Goal: Transaction & Acquisition: Purchase product/service

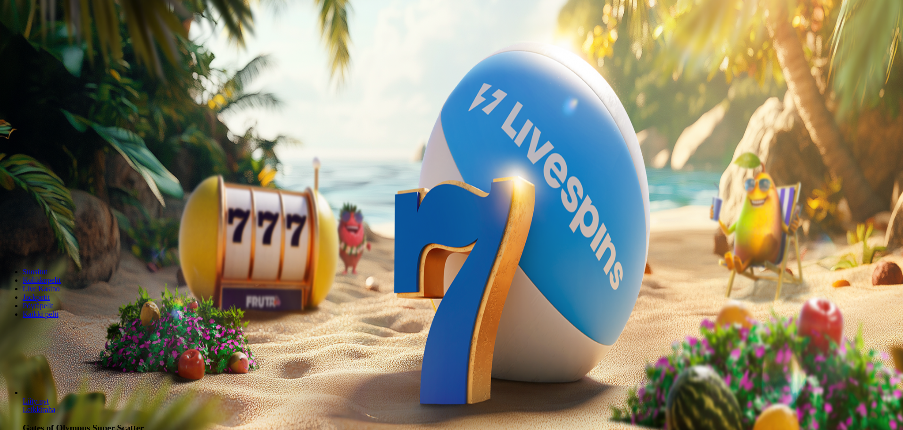
click at [54, 38] on span "Kirjaudu" at bounding box center [65, 34] width 23 height 7
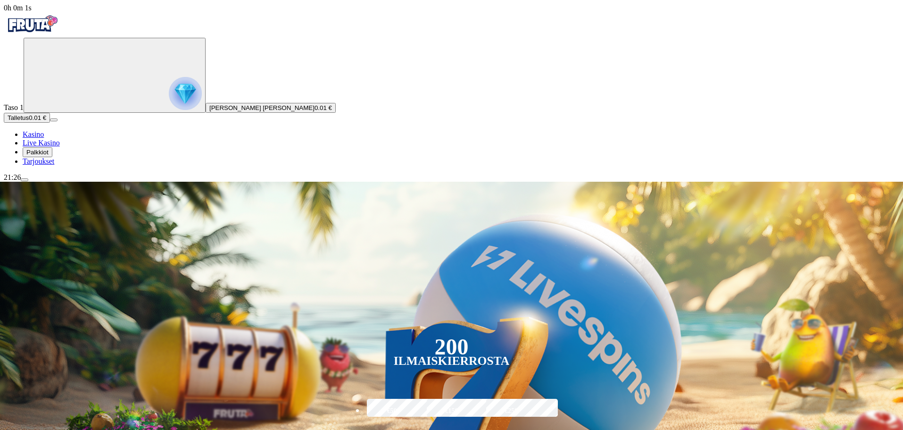
click at [49, 156] on span "Palkkiot" at bounding box center [37, 152] width 22 height 7
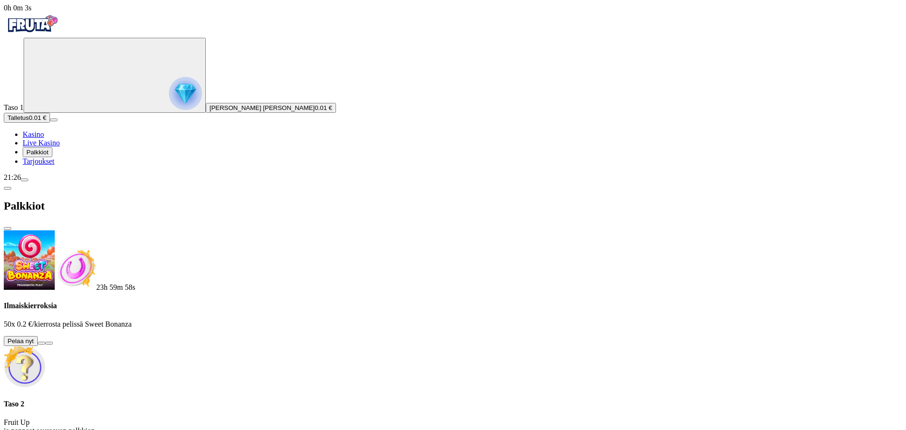
click at [45, 342] on button at bounding box center [42, 343] width 8 height 3
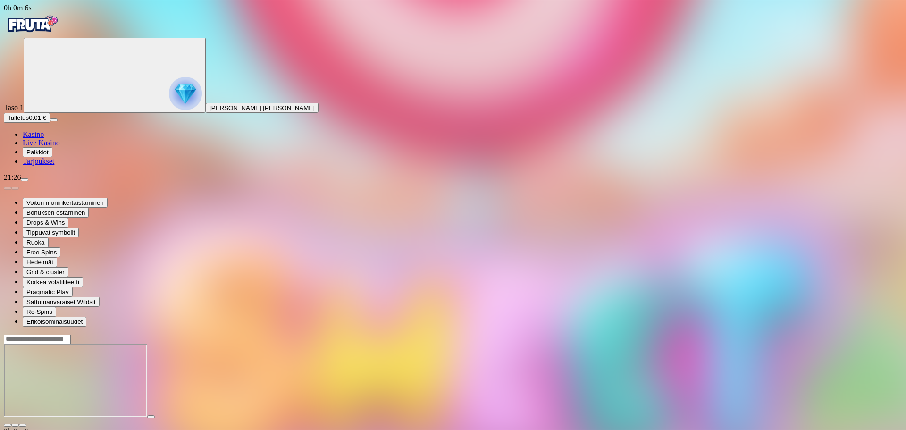
click at [26, 424] on button "button" at bounding box center [23, 425] width 8 height 3
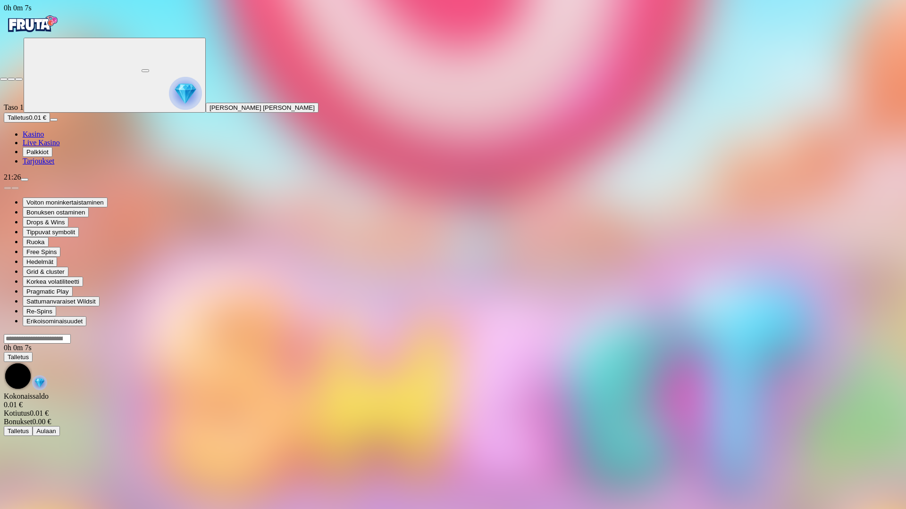
click at [19, 79] on span "fullscreen-exit icon" at bounding box center [19, 79] width 0 height 0
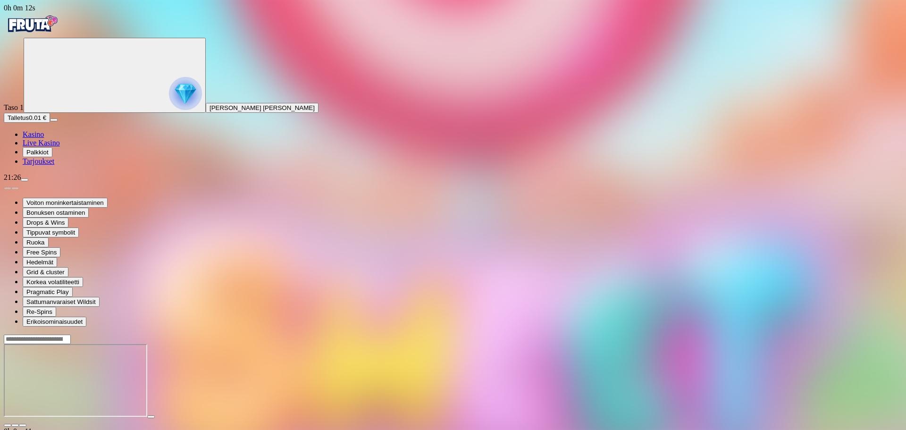
click at [866, 334] on div at bounding box center [453, 380] width 898 height 93
click at [843, 334] on div at bounding box center [453, 380] width 898 height 93
drag, startPoint x: 837, startPoint y: 83, endPoint x: 836, endPoint y: 139, distance: 56.6
click at [26, 424] on button "button" at bounding box center [23, 425] width 8 height 3
click at [50, 123] on circle "Primary" at bounding box center [98, 74] width 96 height 96
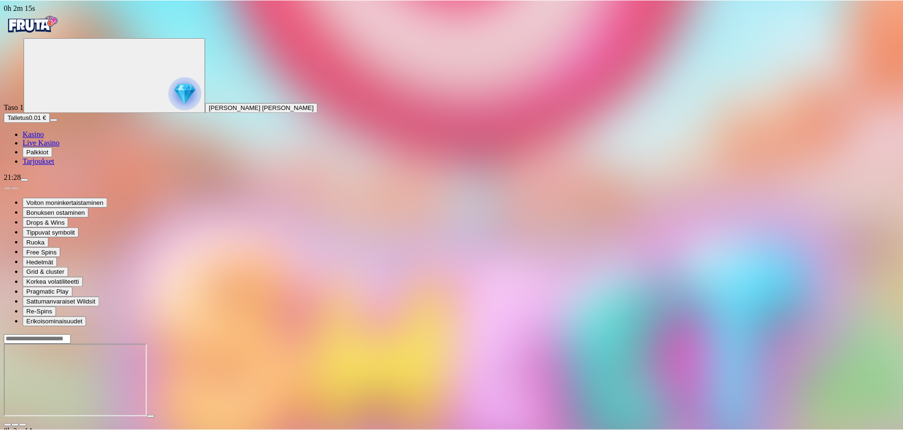
scroll to position [65, 0]
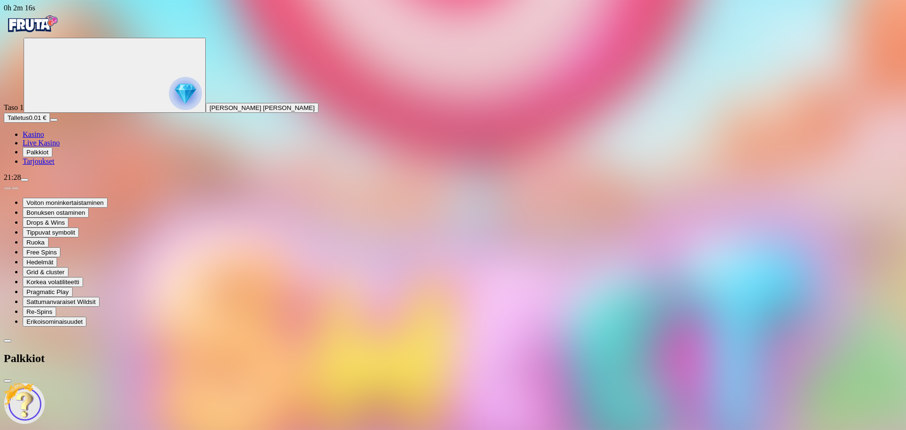
click at [50, 122] on circle "Primary" at bounding box center [98, 74] width 96 height 96
click at [25, 180] on span "menu icon" at bounding box center [25, 180] width 0 height 0
click at [44, 138] on span "Kasino" at bounding box center [33, 134] width 21 height 8
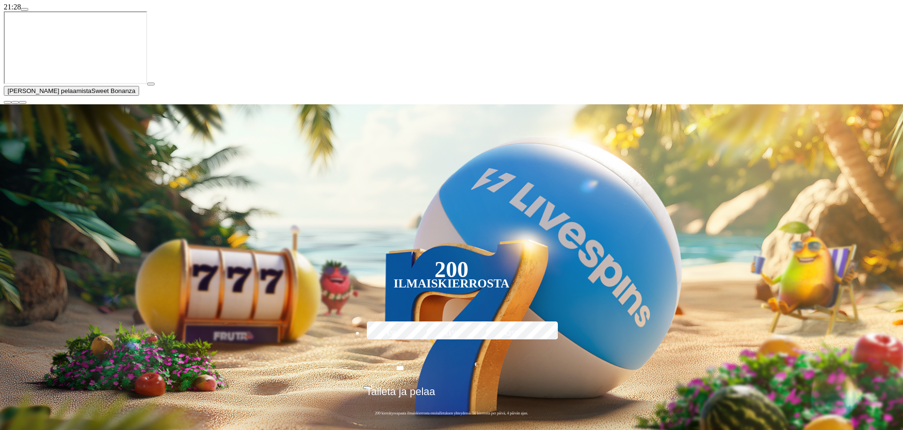
scroll to position [189, 0]
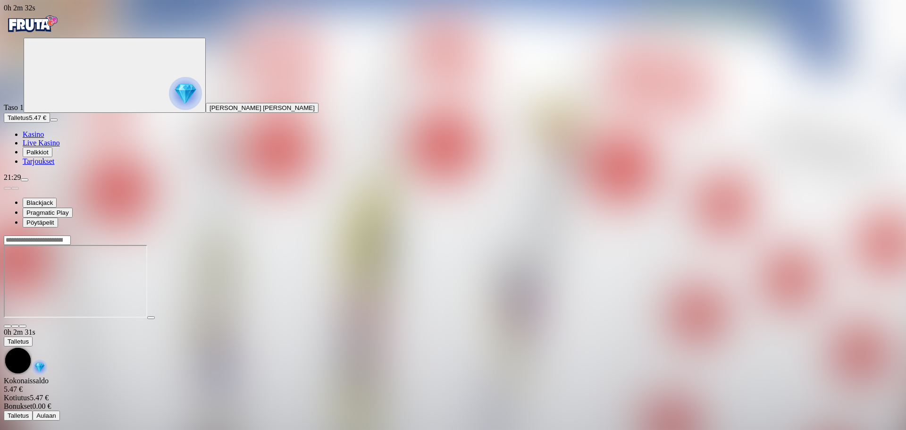
click at [658, 354] on main "0h 2m 31s Talletus Kokonaissaldo 5.47 € Kotiutus 5.47 € Bonukset 0.00 € Talletu…" at bounding box center [453, 327] width 898 height 185
click at [44, 138] on link "Kasino" at bounding box center [33, 134] width 21 height 8
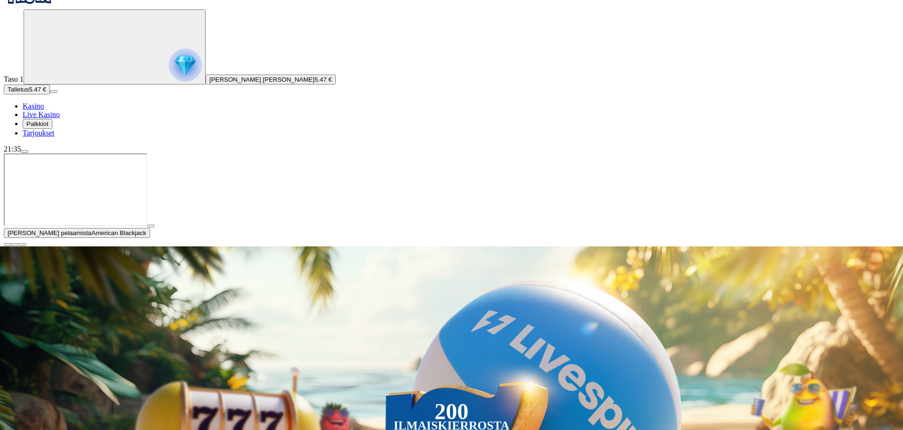
scroll to position [142, 0]
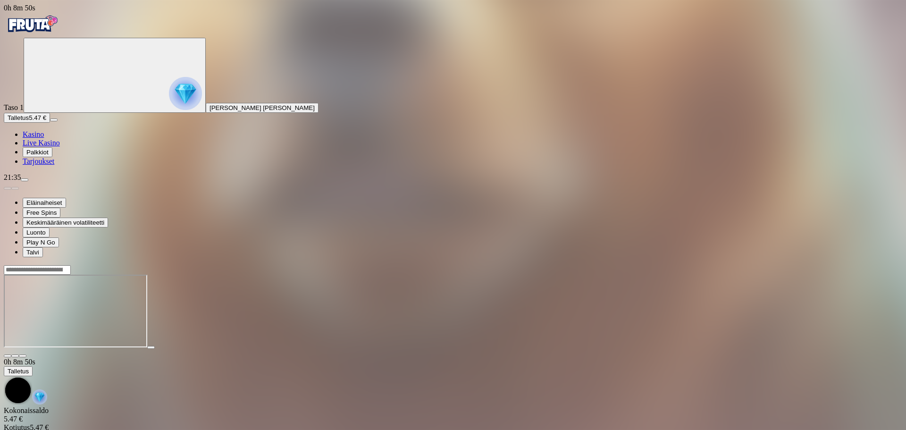
click at [23, 356] on span "fullscreen icon" at bounding box center [23, 356] width 0 height 0
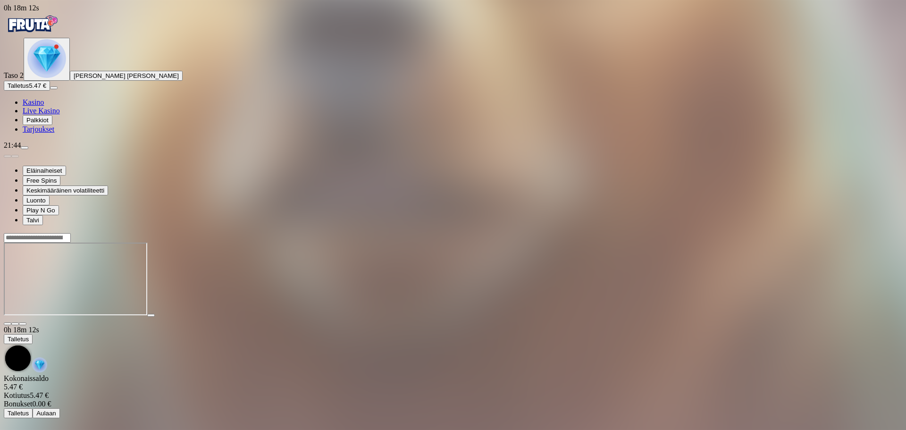
click at [51, 78] on img "Primary" at bounding box center [46, 58] width 39 height 39
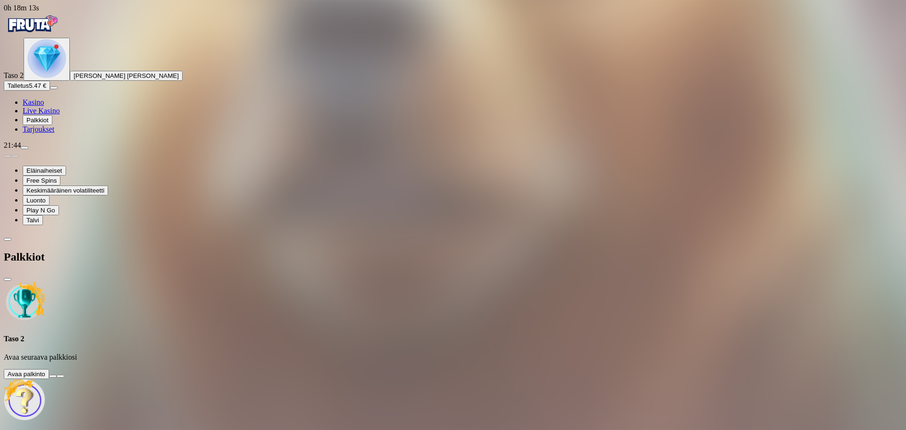
click at [57, 375] on button at bounding box center [53, 376] width 8 height 3
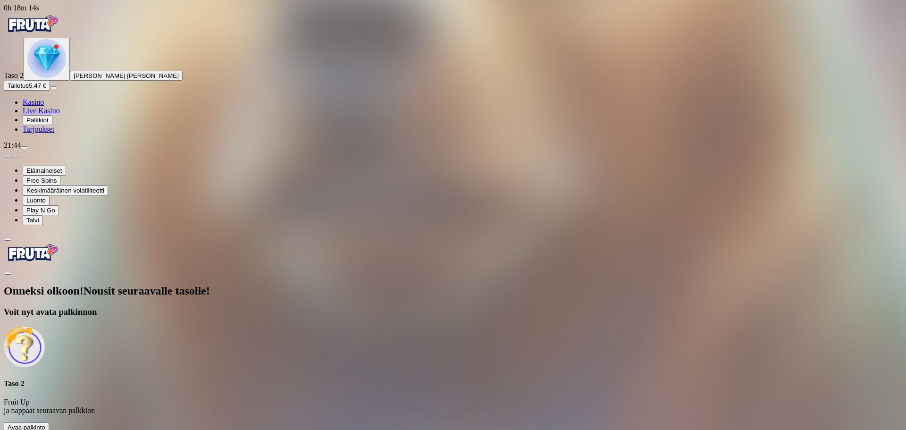
click at [45, 424] on span "Avaa palkinto" at bounding box center [27, 427] width 38 height 7
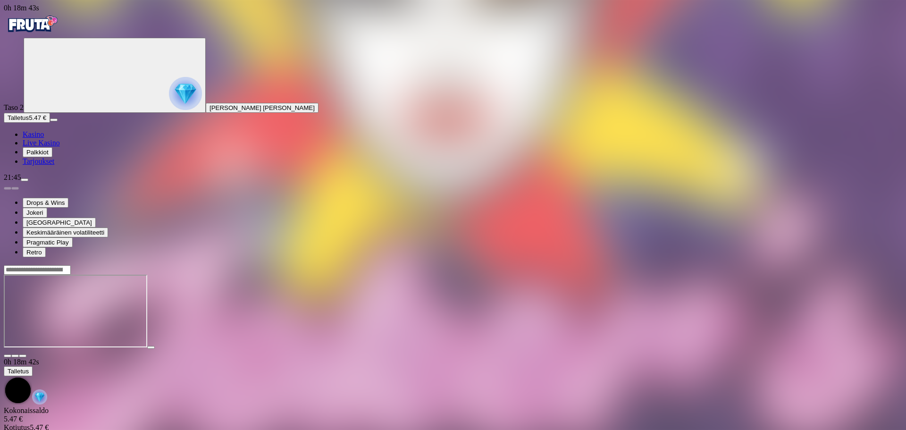
click at [44, 138] on span "Kasino" at bounding box center [33, 134] width 21 height 8
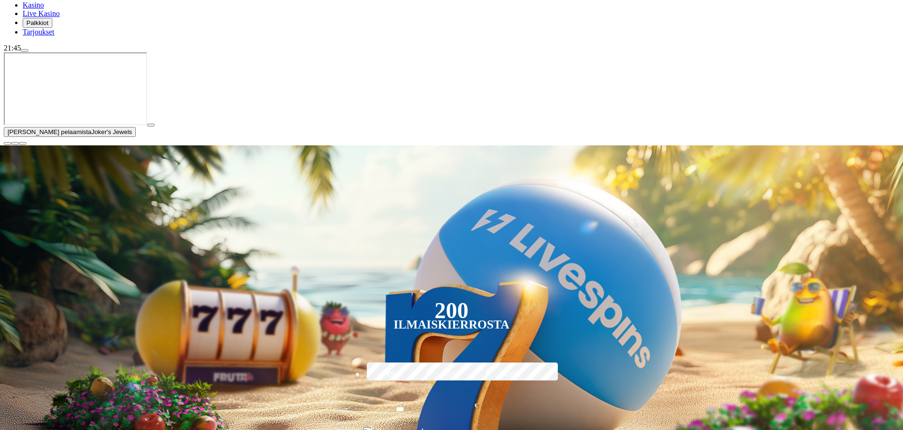
scroll to position [142, 0]
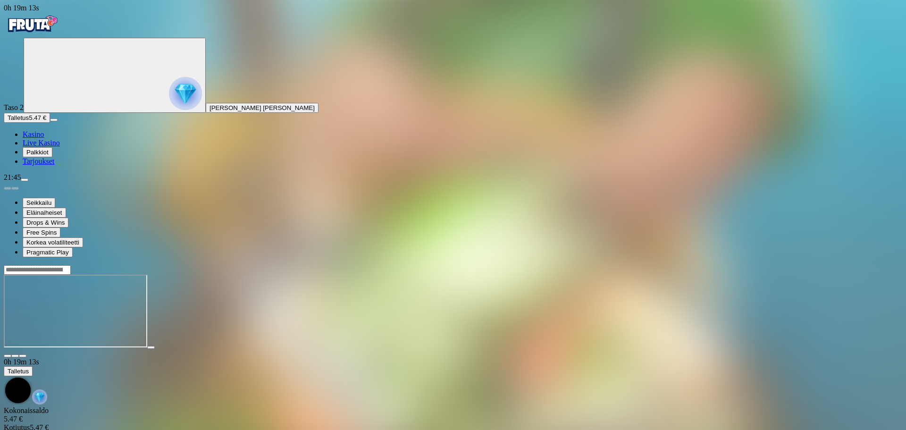
click at [26, 354] on button "button" at bounding box center [23, 355] width 8 height 3
click at [44, 138] on span "Kasino" at bounding box center [33, 134] width 21 height 8
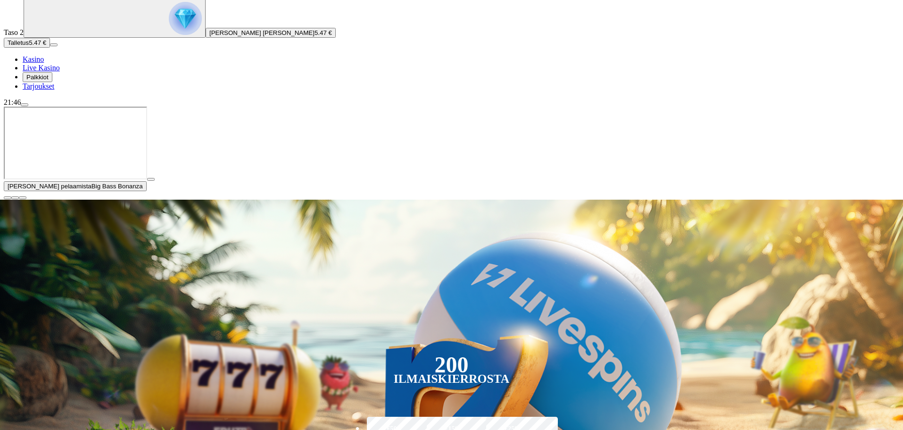
scroll to position [236, 0]
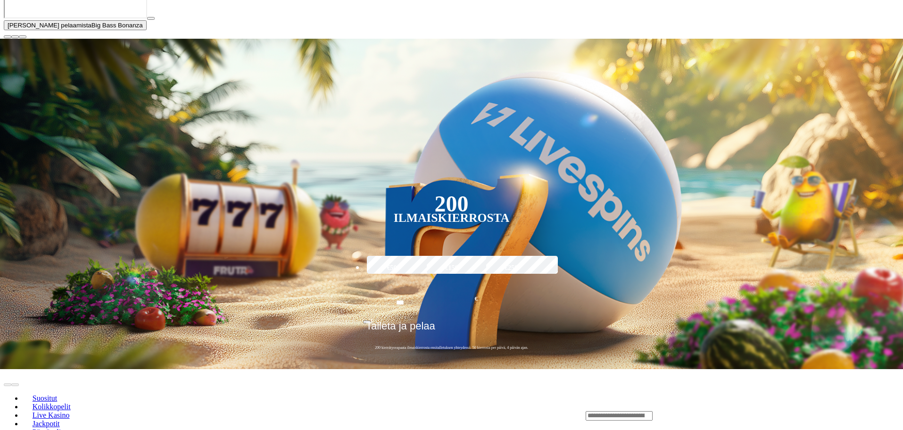
click at [653, 411] on input "Search" at bounding box center [619, 415] width 67 height 9
type input "********"
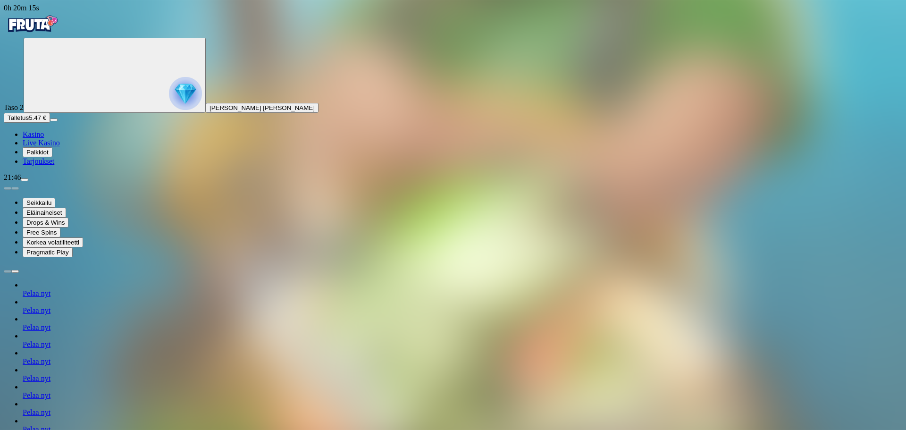
drag, startPoint x: 829, startPoint y: 17, endPoint x: 828, endPoint y: 74, distance: 57.6
click at [76, 182] on div "21:49" at bounding box center [453, 177] width 898 height 8
click at [25, 180] on span "menu icon" at bounding box center [25, 180] width 0 height 0
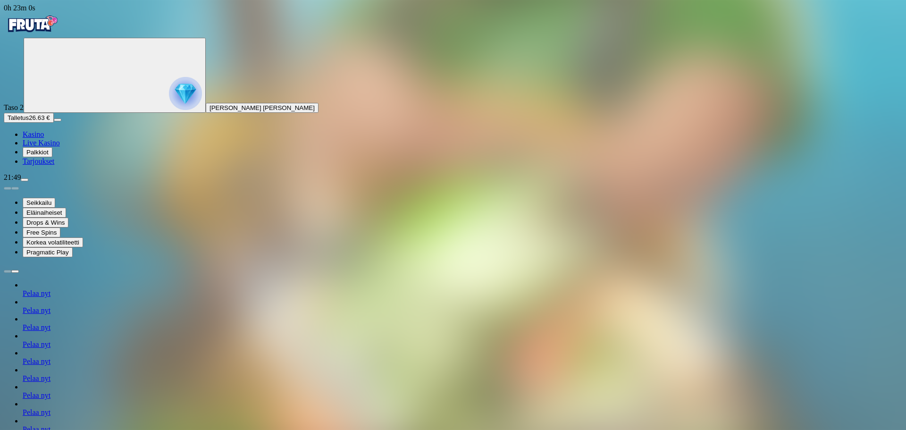
type input "**"
